Goal: Information Seeking & Learning: Check status

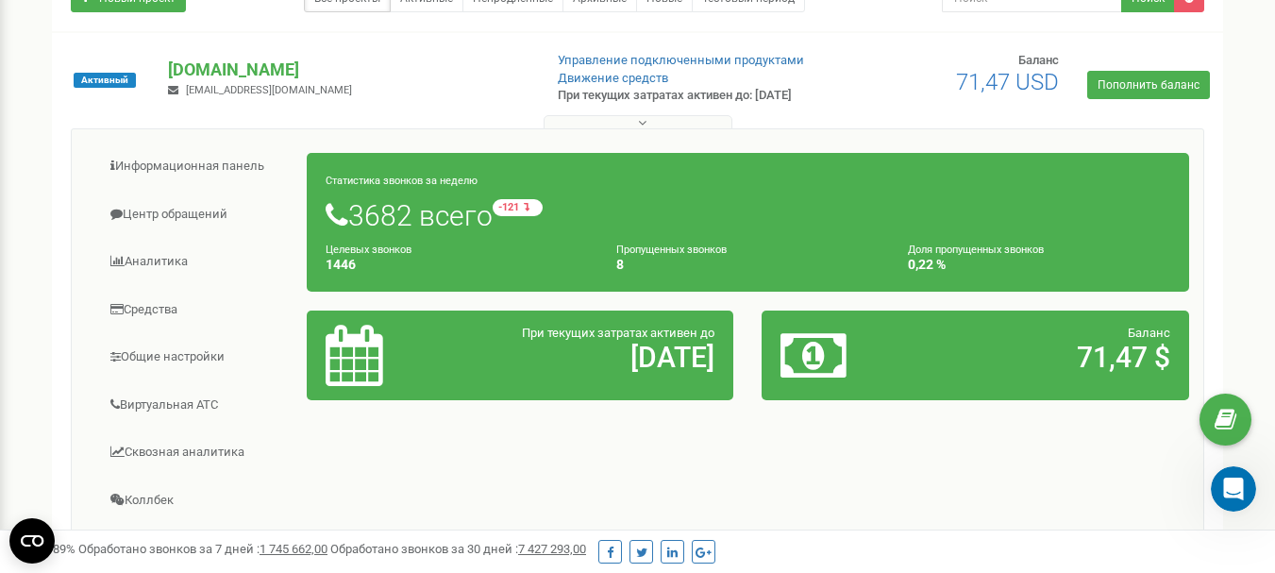
scroll to position [176, 0]
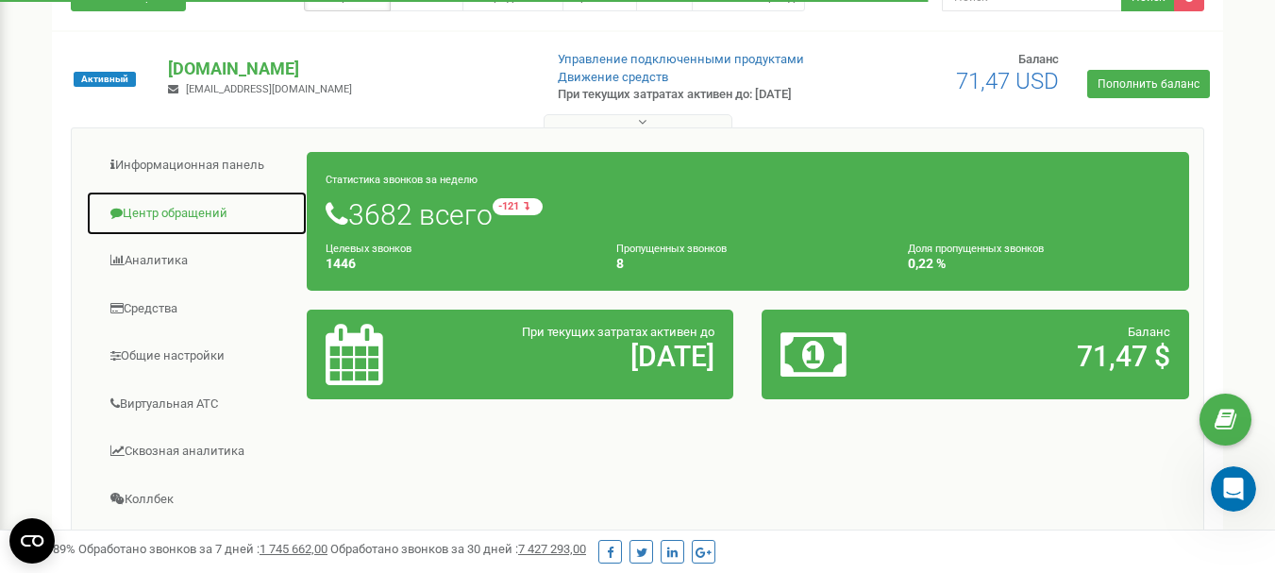
click at [161, 219] on link "Центр обращений" at bounding box center [197, 214] width 222 height 46
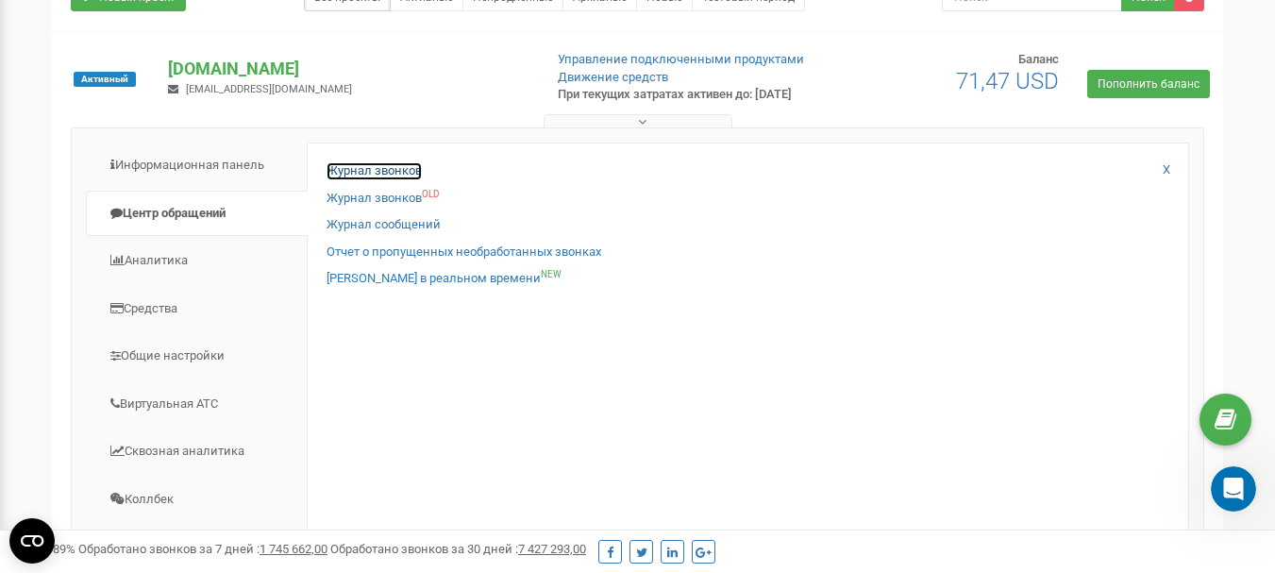
click at [369, 180] on link "Журнал звонков" at bounding box center [374, 171] width 95 height 18
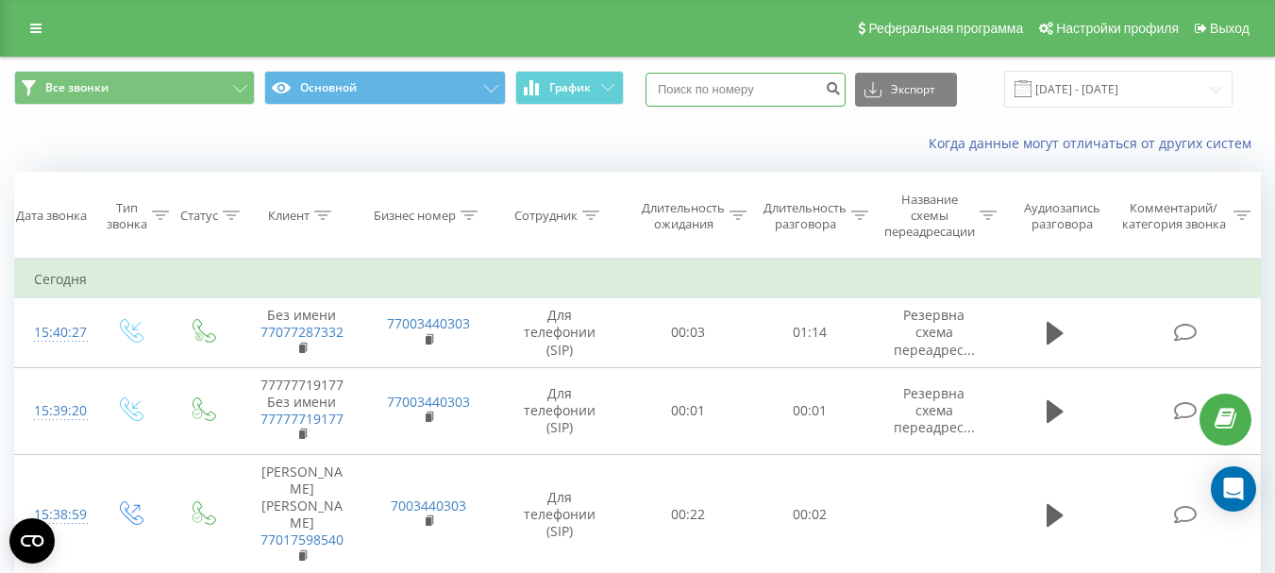
click at [740, 89] on input at bounding box center [745, 90] width 200 height 34
paste input "[PHONE_NUMBER]"
click at [686, 88] on input "[PHONE_NUMBER]" at bounding box center [745, 90] width 200 height 34
type input "7769002747"
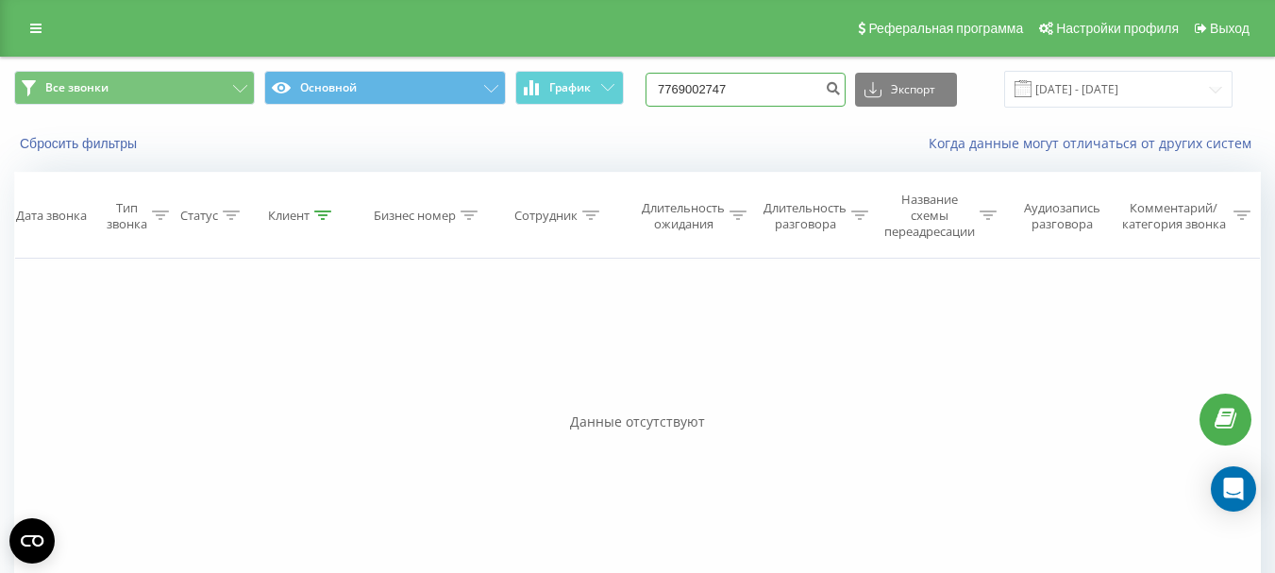
click at [728, 98] on input "7769002747" at bounding box center [745, 90] width 200 height 34
